Goal: Task Accomplishment & Management: Use online tool/utility

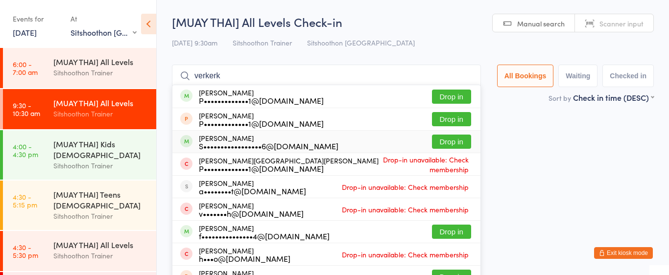
select select "2"
type input "verkerk"
click at [448, 148] on button "Drop in" at bounding box center [451, 142] width 39 height 14
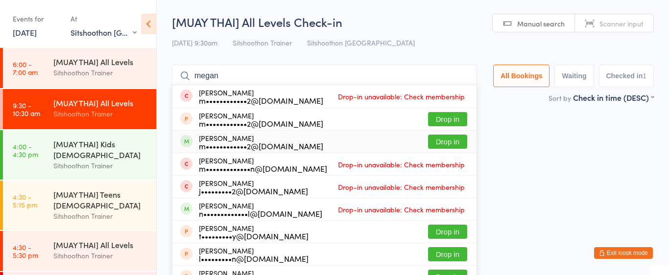
type input "megan"
click at [441, 145] on button "Drop in" at bounding box center [447, 142] width 39 height 14
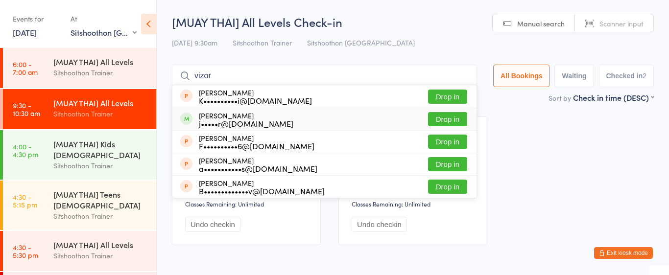
type input "vizor"
click at [440, 124] on button "Drop in" at bounding box center [447, 119] width 39 height 14
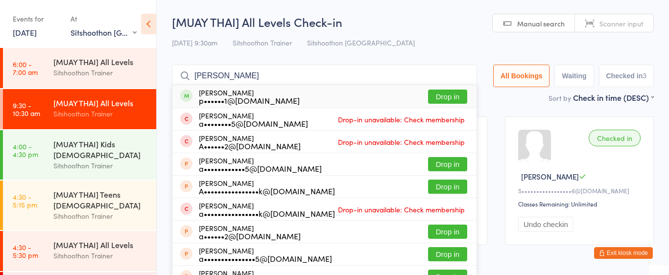
type input "[PERSON_NAME]"
click at [443, 100] on button "Drop in" at bounding box center [447, 97] width 39 height 14
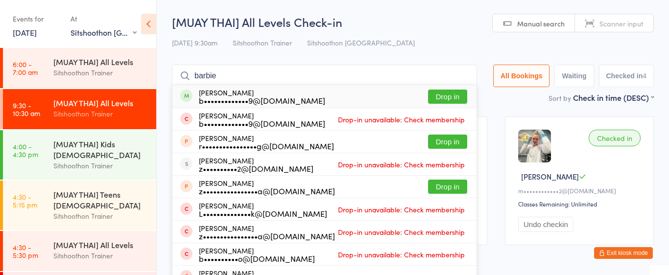
type input "barbie"
click at [446, 96] on button "Drop in" at bounding box center [447, 97] width 39 height 14
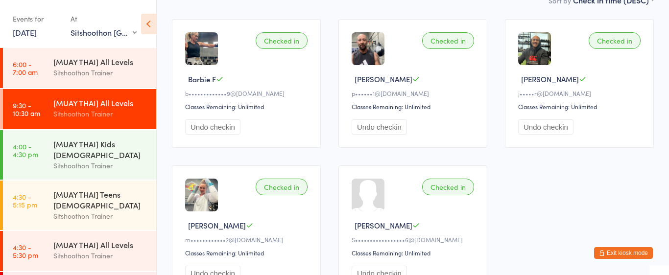
scroll to position [100, 0]
